Goal: Task Accomplishment & Management: Use online tool/utility

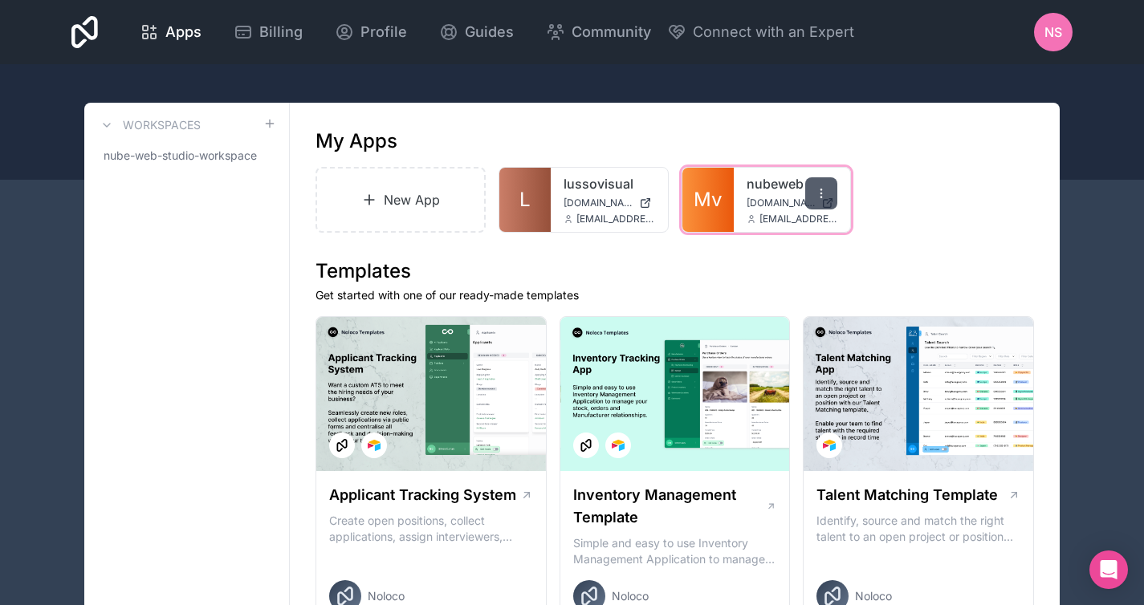
click at [823, 194] on icon at bounding box center [821, 193] width 13 height 13
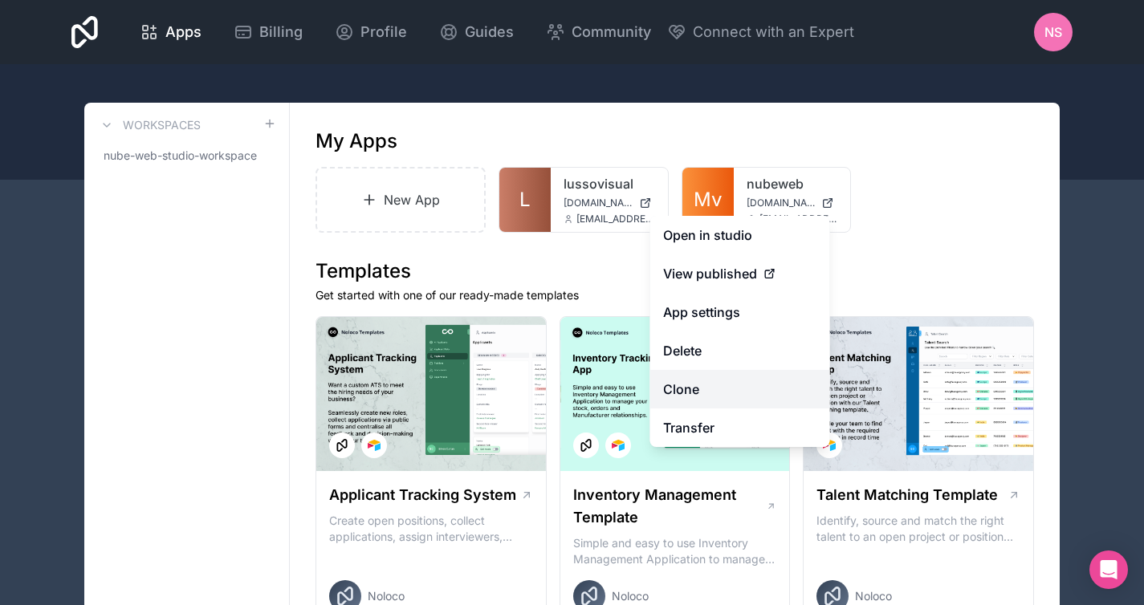
click at [723, 390] on link "Clone" at bounding box center [740, 389] width 180 height 39
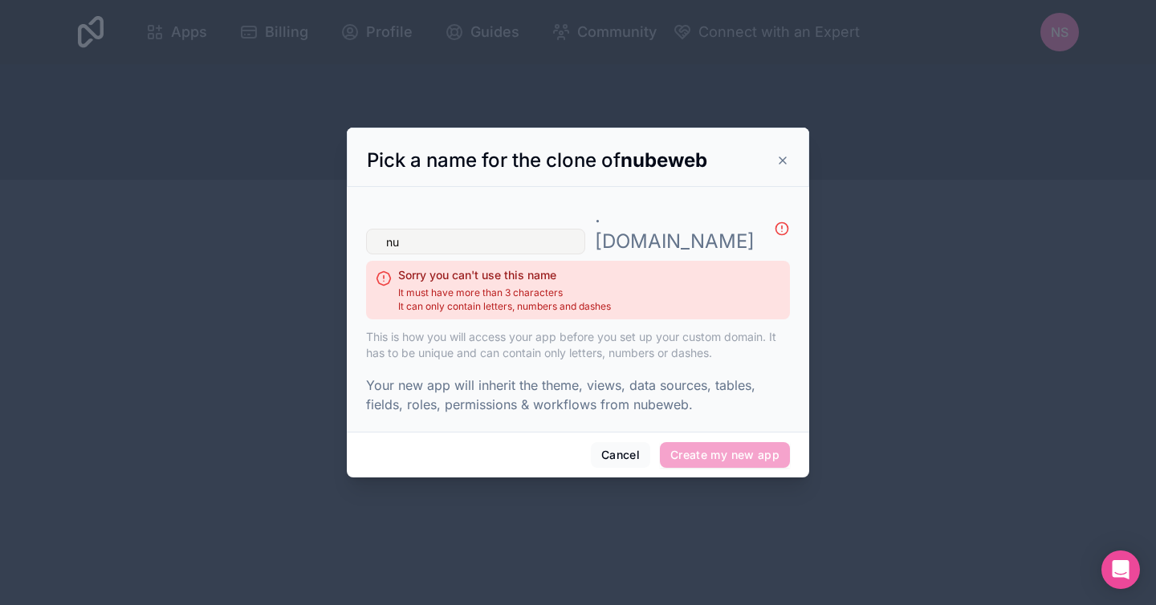
type input "n"
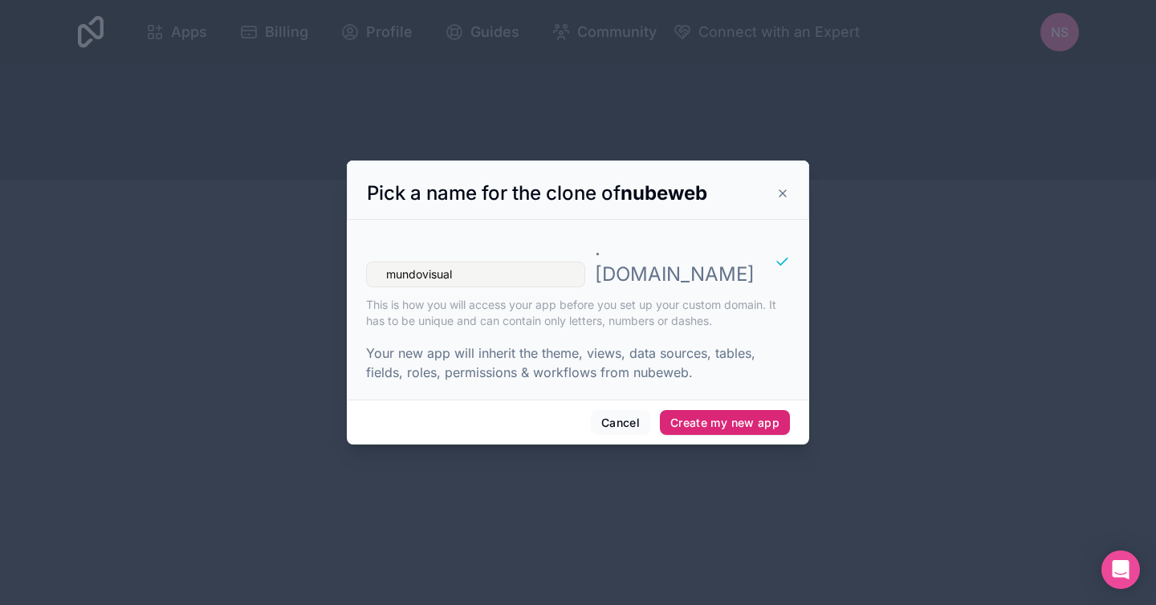
type input "mundovisual"
click at [737, 410] on button "Create my new app" at bounding box center [725, 423] width 130 height 26
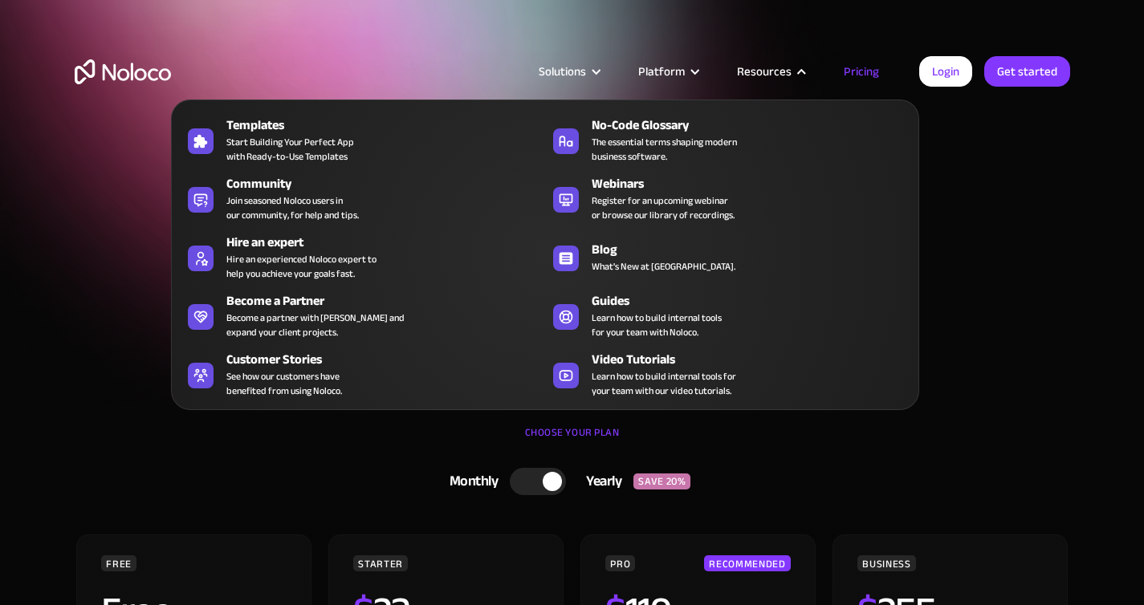
click at [865, 79] on nav "Templates Start Building Your Perfect App with Ready-to-Use Templates No-Code G…" at bounding box center [545, 243] width 748 height 333
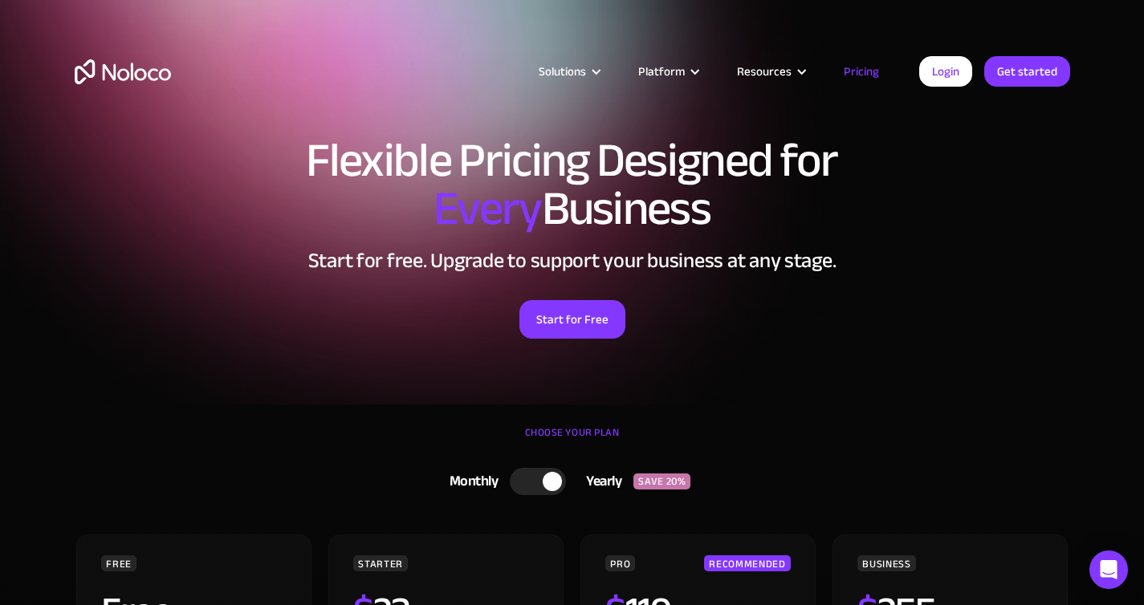
click at [866, 74] on link "Pricing" at bounding box center [861, 71] width 75 height 21
